Goal: Information Seeking & Learning: Find specific fact

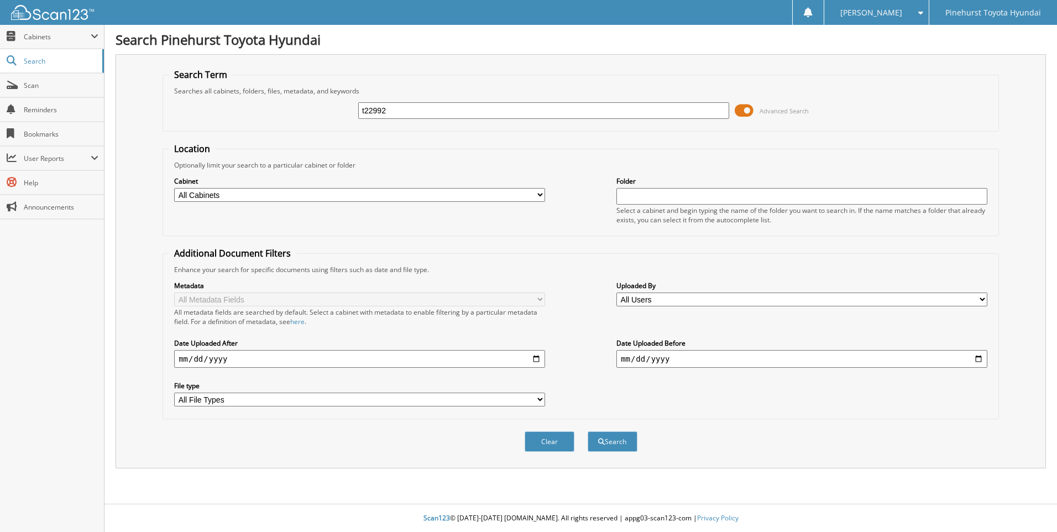
type input "t22992"
click at [587, 431] on button "Search" at bounding box center [612, 441] width 50 height 20
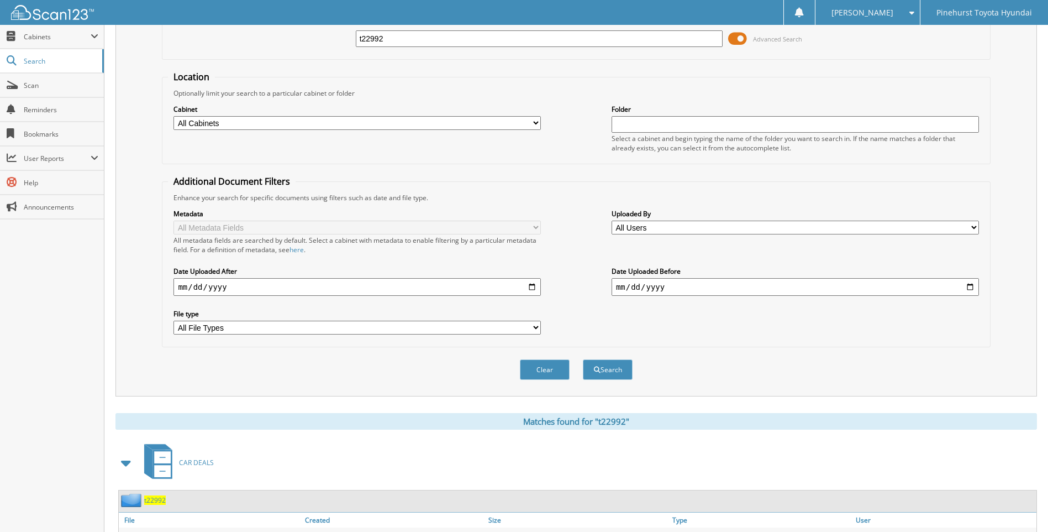
scroll to position [154, 0]
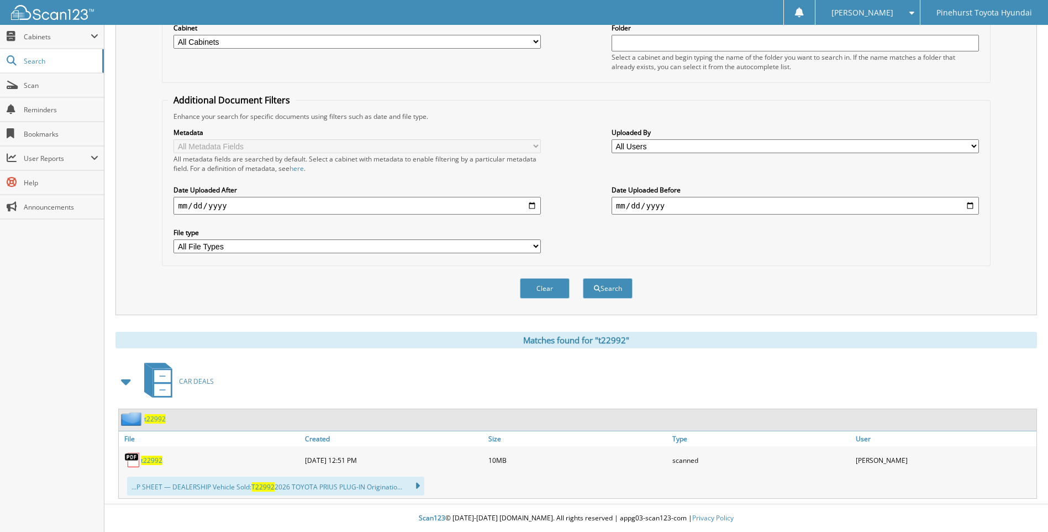
click at [148, 463] on span "t22992" at bounding box center [152, 459] width 22 height 9
click at [147, 460] on span "t22992" at bounding box center [152, 459] width 22 height 9
click at [159, 456] on span "t22992" at bounding box center [152, 459] width 22 height 9
click at [153, 418] on span "t22992" at bounding box center [155, 418] width 22 height 9
